Goal: Task Accomplishment & Management: Manage account settings

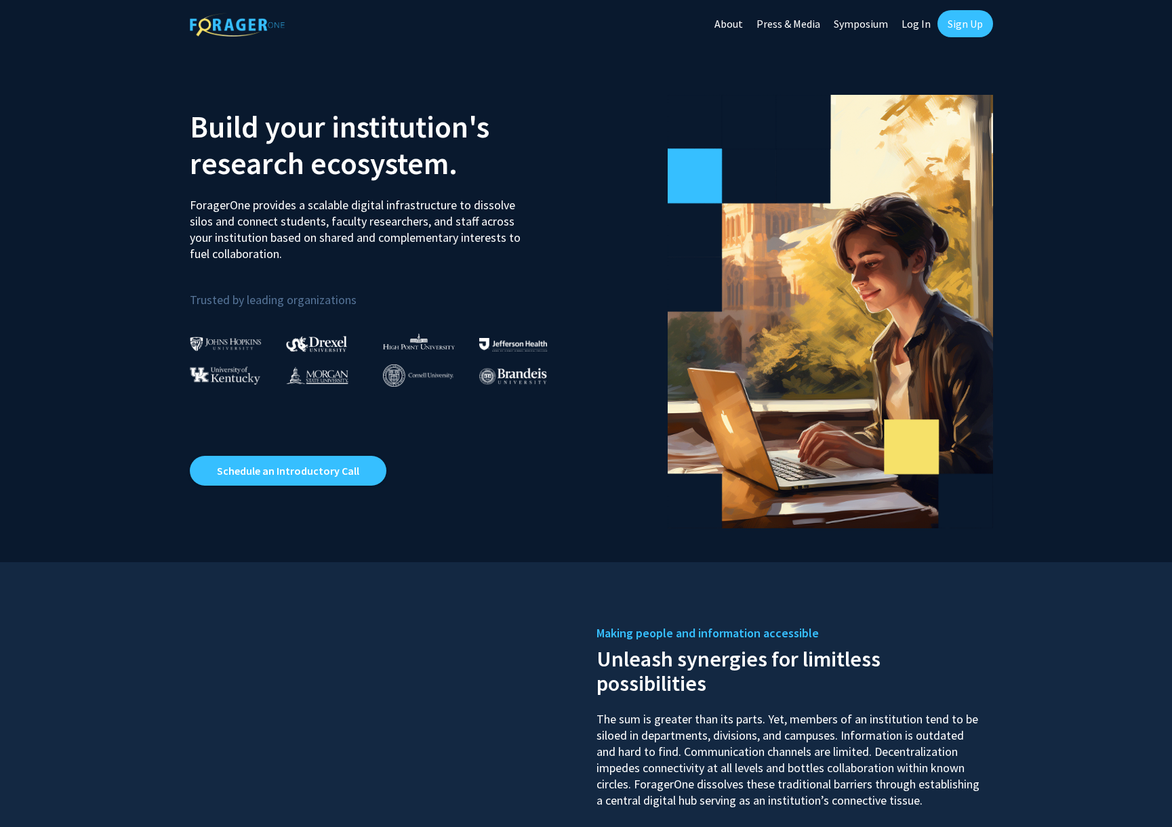
click at [918, 26] on link "Log In" at bounding box center [915, 23] width 43 height 47
select select
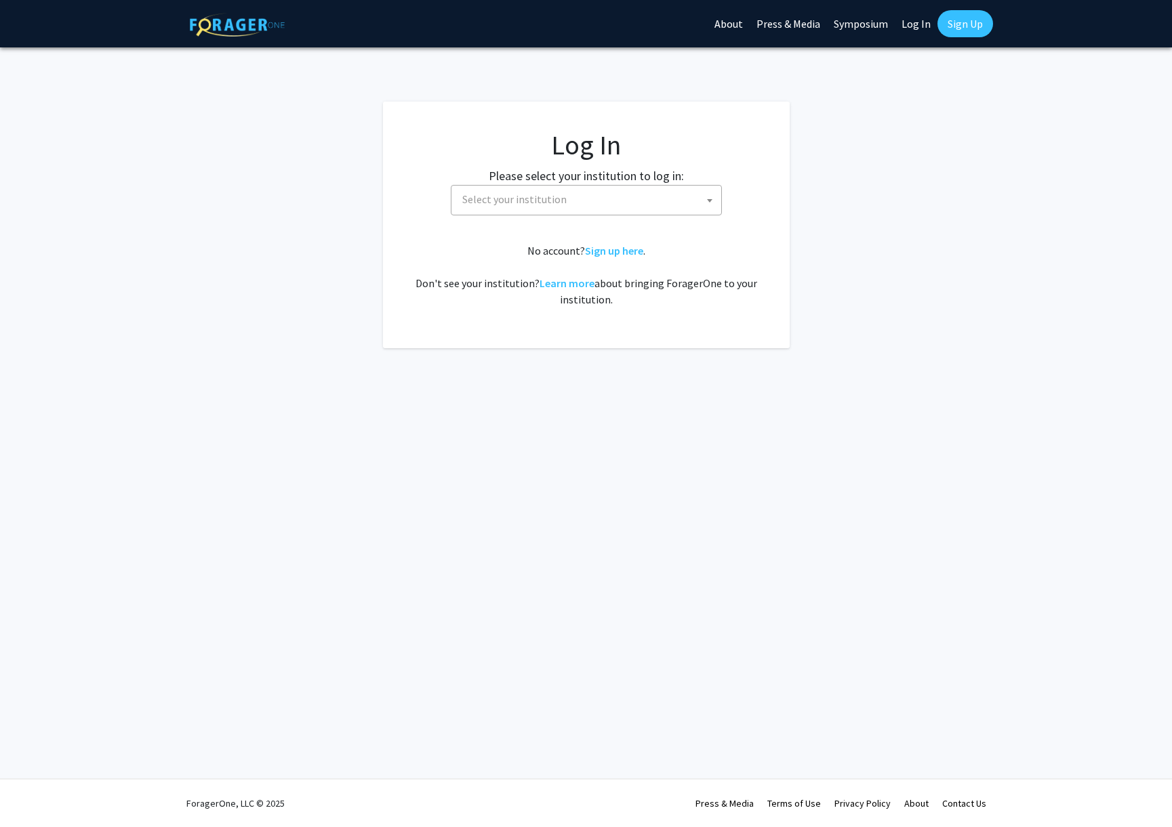
click at [711, 199] on span at bounding box center [710, 201] width 14 height 30
type input "missou"
select select "33"
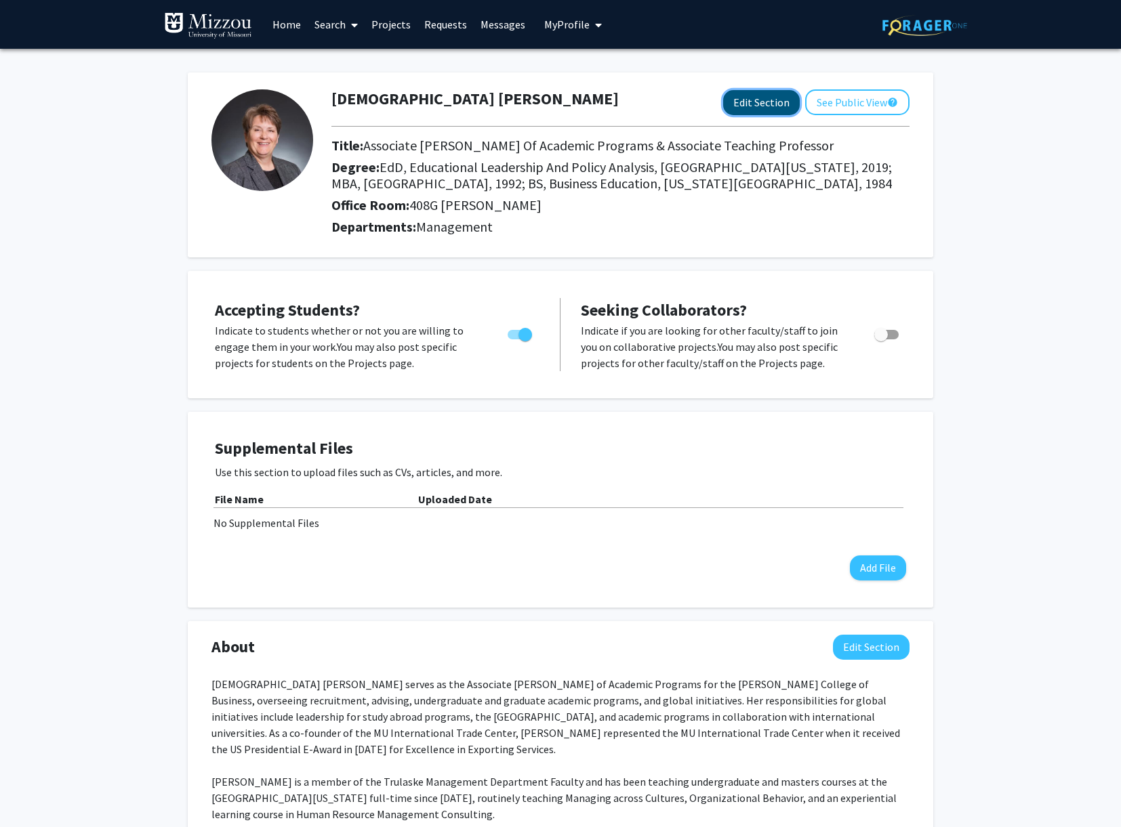
click at [768, 108] on button "Edit Section" at bounding box center [761, 102] width 77 height 25
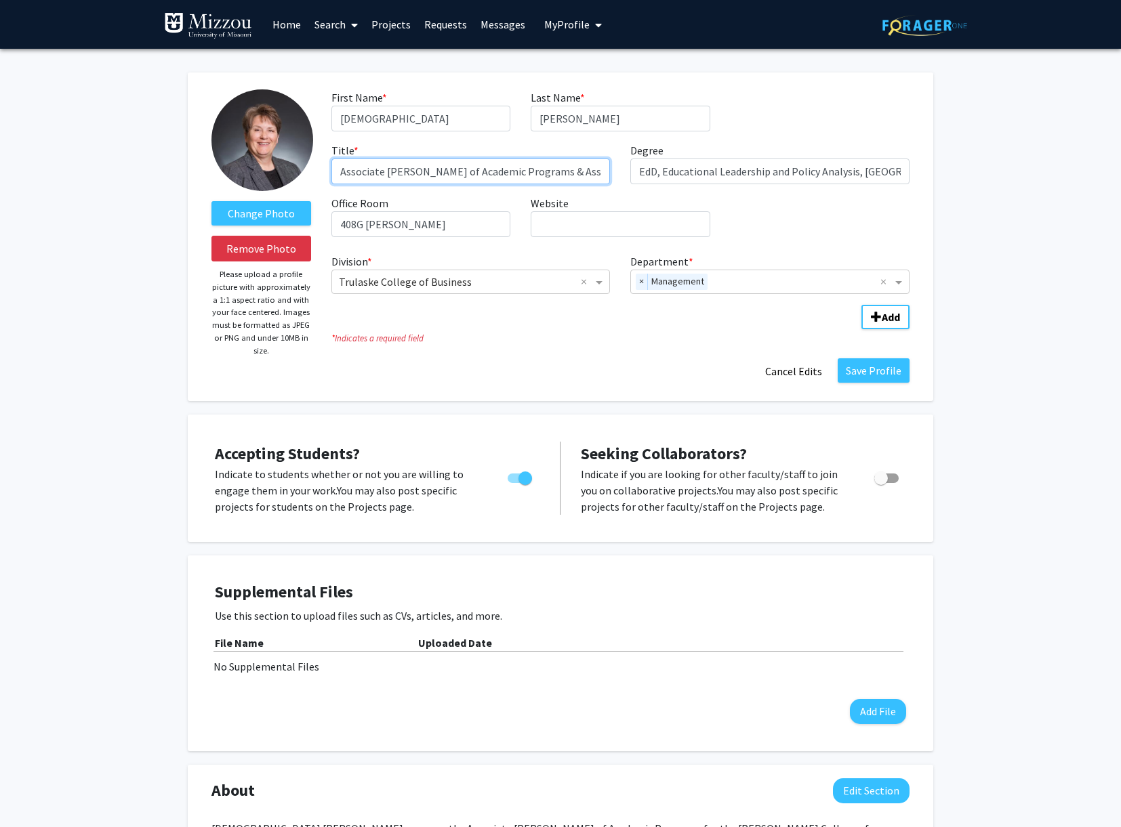
click at [523, 172] on input "Associate Dean of Academic Programs & Associate Teaching Professor" at bounding box center [470, 172] width 279 height 26
type input "Associate Dean of Academic Programs & Teaching Professor"
click at [886, 368] on button "Save Profile" at bounding box center [873, 370] width 72 height 24
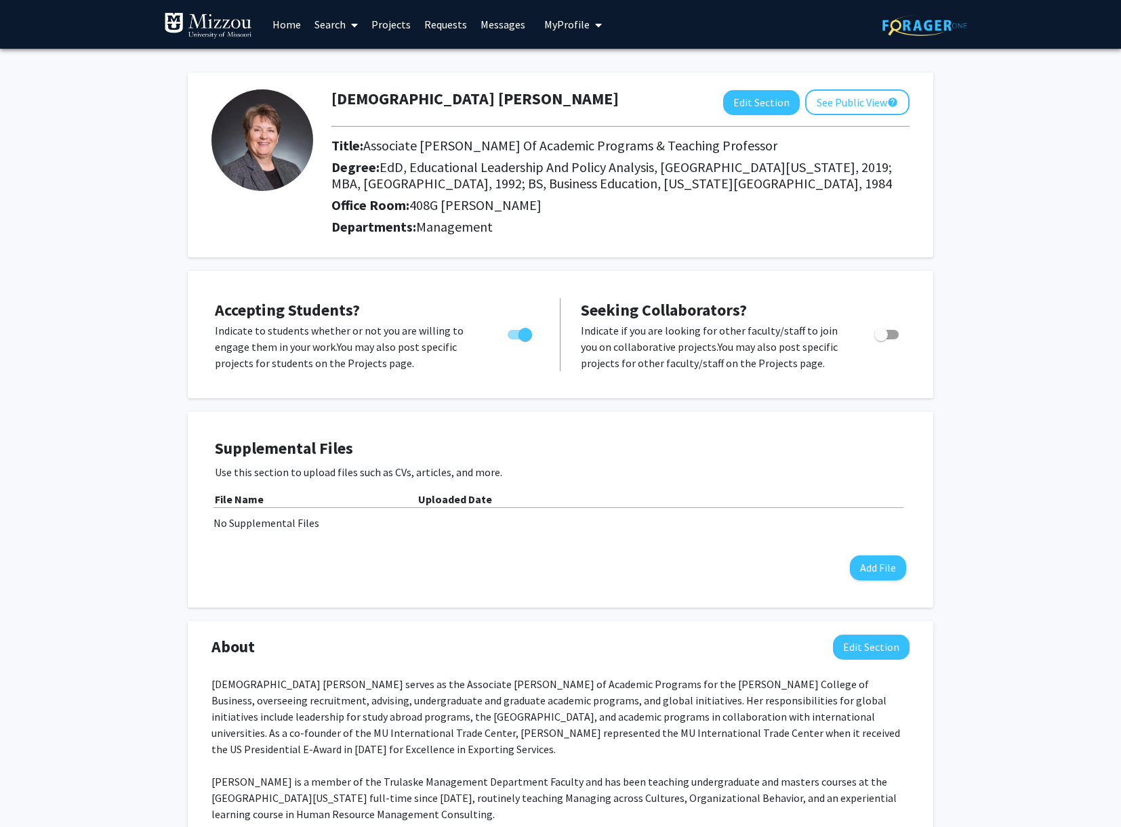
drag, startPoint x: 521, startPoint y: 332, endPoint x: 499, endPoint y: 332, distance: 21.7
click at [499, 332] on div at bounding box center [521, 347] width 58 height 49
drag, startPoint x: 523, startPoint y: 336, endPoint x: 495, endPoint y: 329, distance: 28.6
click at [486, 318] on div "Accepting Students? Indicate to students whether or not you are willing to enga…" at bounding box center [377, 334] width 325 height 73
click at [515, 335] on span "Toggle" at bounding box center [519, 334] width 24 height 9
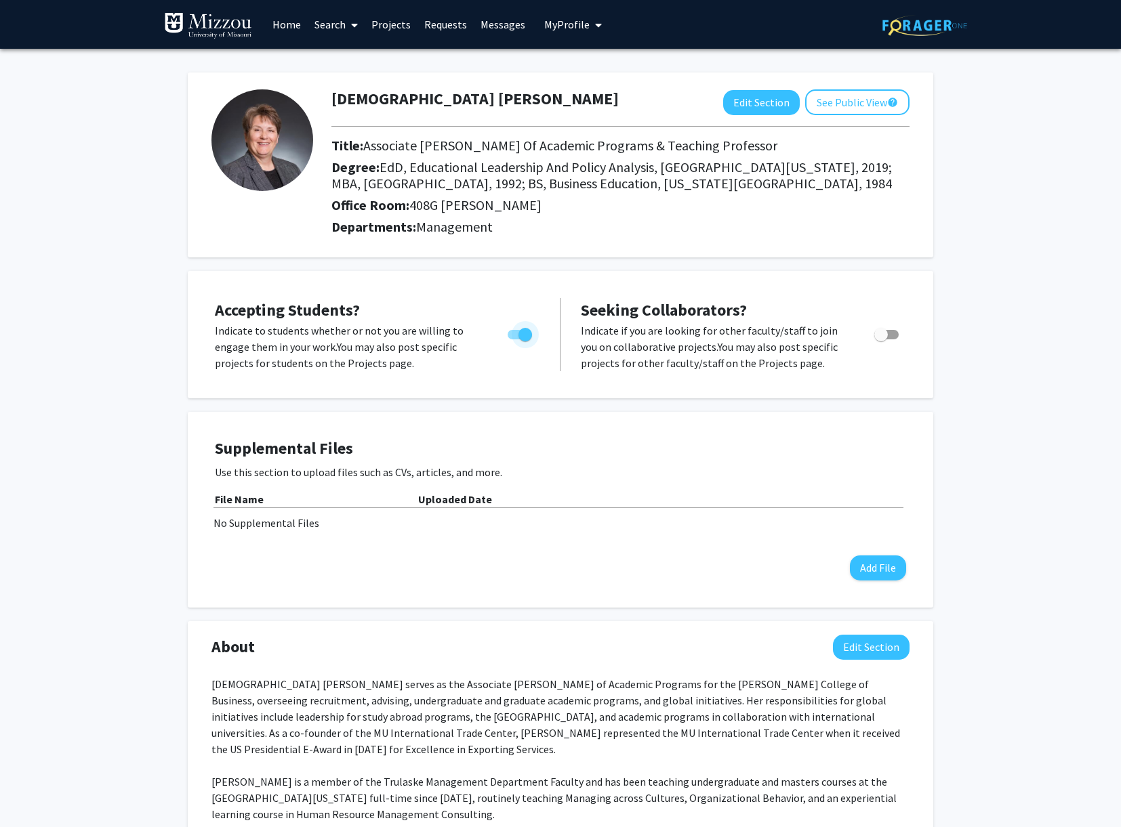
click at [514, 339] on input "Would you like to permit student requests?" at bounding box center [514, 339] width 1 height 1
checkbox input "false"
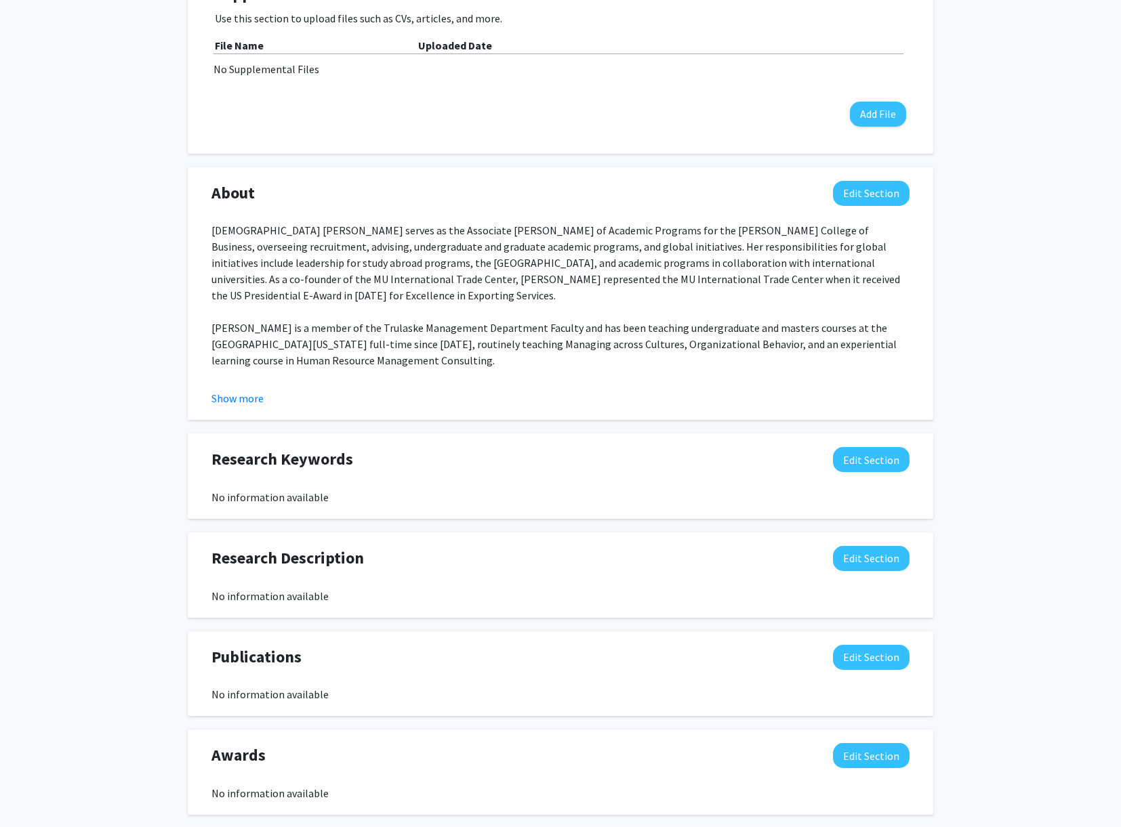
scroll to position [314, 0]
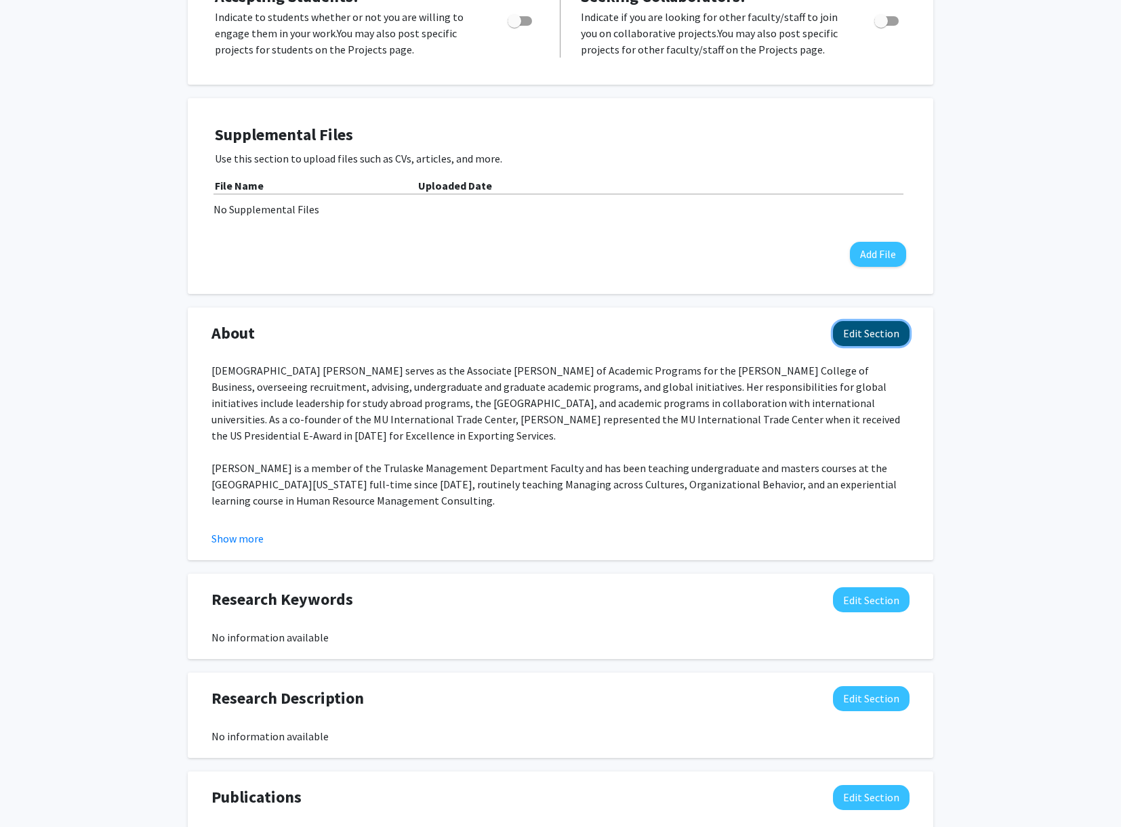
click at [897, 337] on button "Edit Section" at bounding box center [871, 333] width 77 height 25
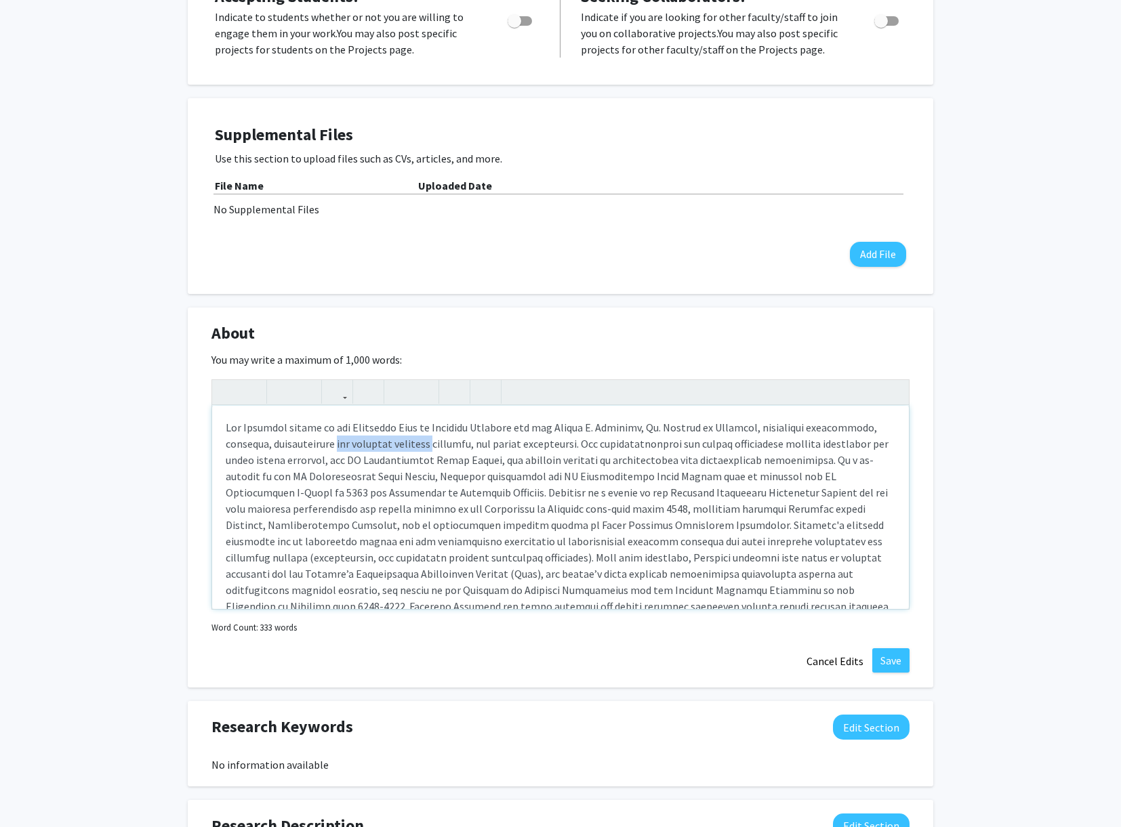
drag, startPoint x: 295, startPoint y: 445, endPoint x: 403, endPoint y: 443, distance: 108.4
click at [403, 443] on div "Note to users with screen readers: Please deactivate our accessibility plugin f…" at bounding box center [560, 507] width 697 height 203
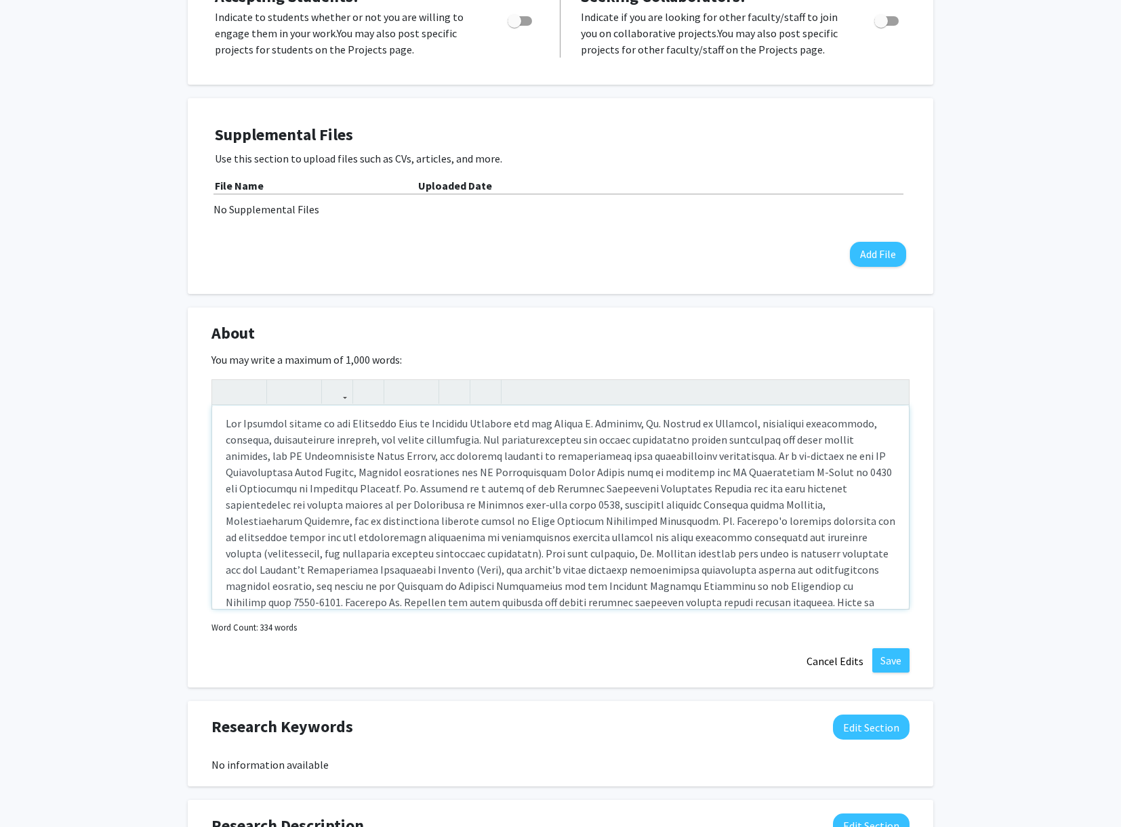
scroll to position [20, 0]
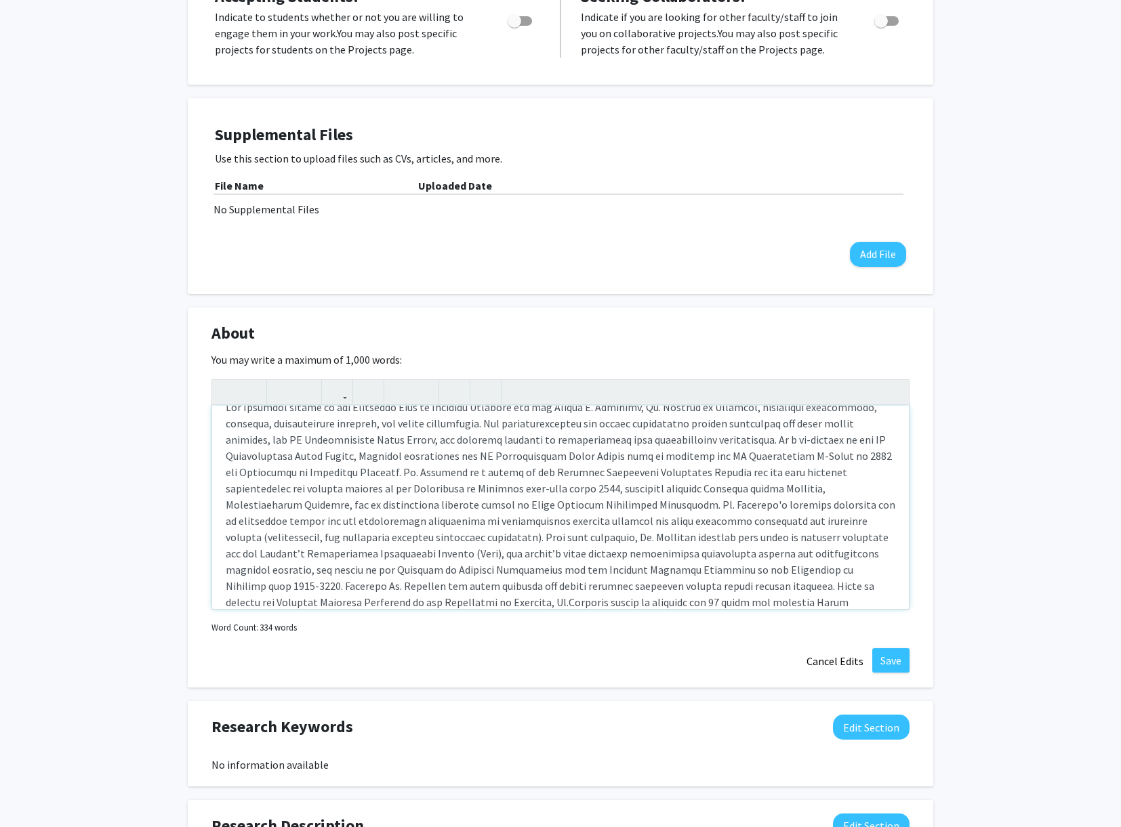
type textarea "Gay Albright serves as the Associate Dean of Academic Programs for the Robert J…"
click at [890, 662] on button "Save" at bounding box center [890, 660] width 37 height 24
